Goal: Task Accomplishment & Management: Manage account settings

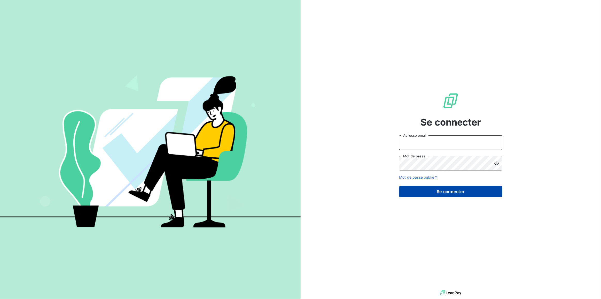
type input "[PERSON_NAME][EMAIL_ADDRESS][PERSON_NAME][DOMAIN_NAME]"
click at [433, 188] on button "Se connecter" at bounding box center [450, 191] width 103 height 11
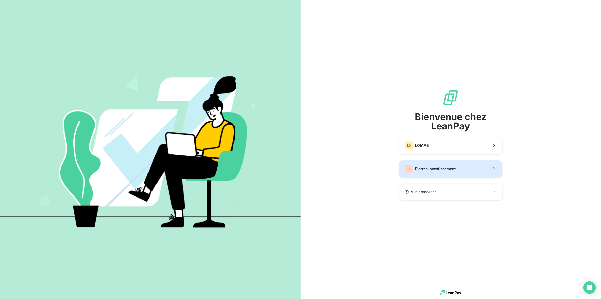
click at [437, 167] on span "Pierres Investissement" at bounding box center [435, 168] width 41 height 5
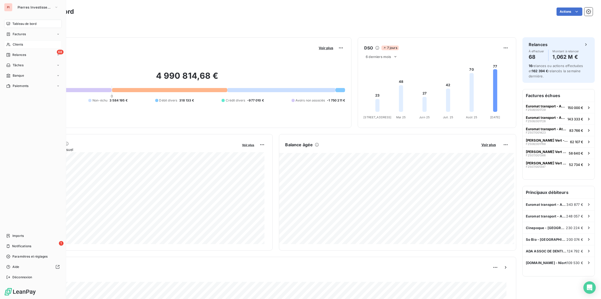
click at [9, 45] on icon at bounding box center [8, 44] width 4 height 3
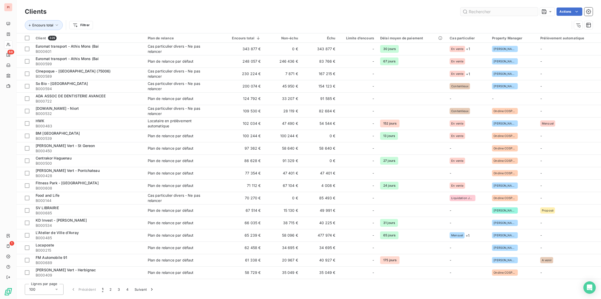
click at [489, 13] on input "text" at bounding box center [500, 11] width 78 height 8
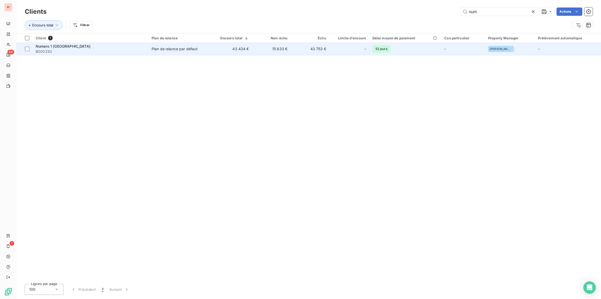
type input "num"
click at [274, 50] on td "15 633 €" at bounding box center [271, 49] width 39 height 12
